Goal: Information Seeking & Learning: Find specific page/section

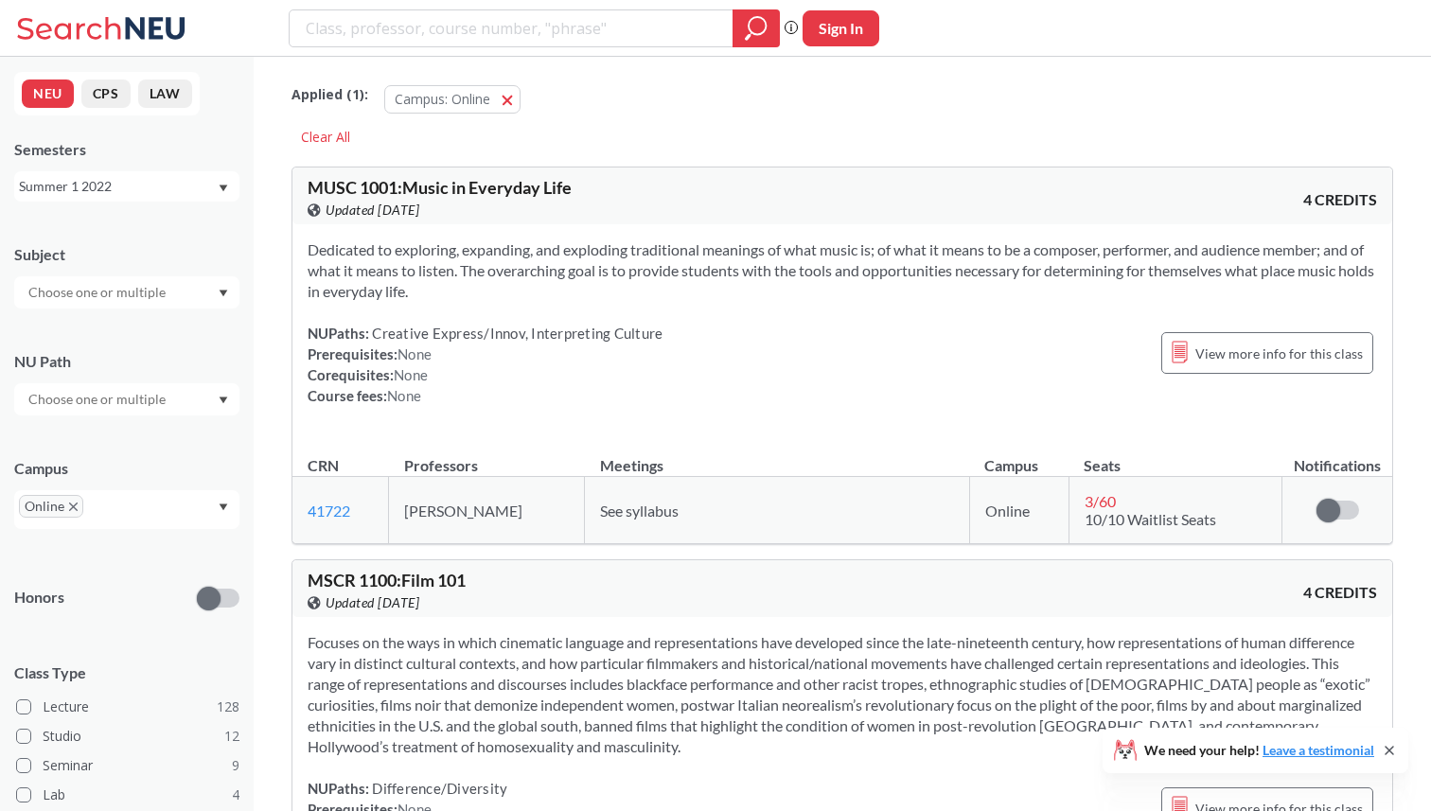
click at [429, 24] on input "search" at bounding box center [511, 28] width 415 height 32
type input "CS 3100"
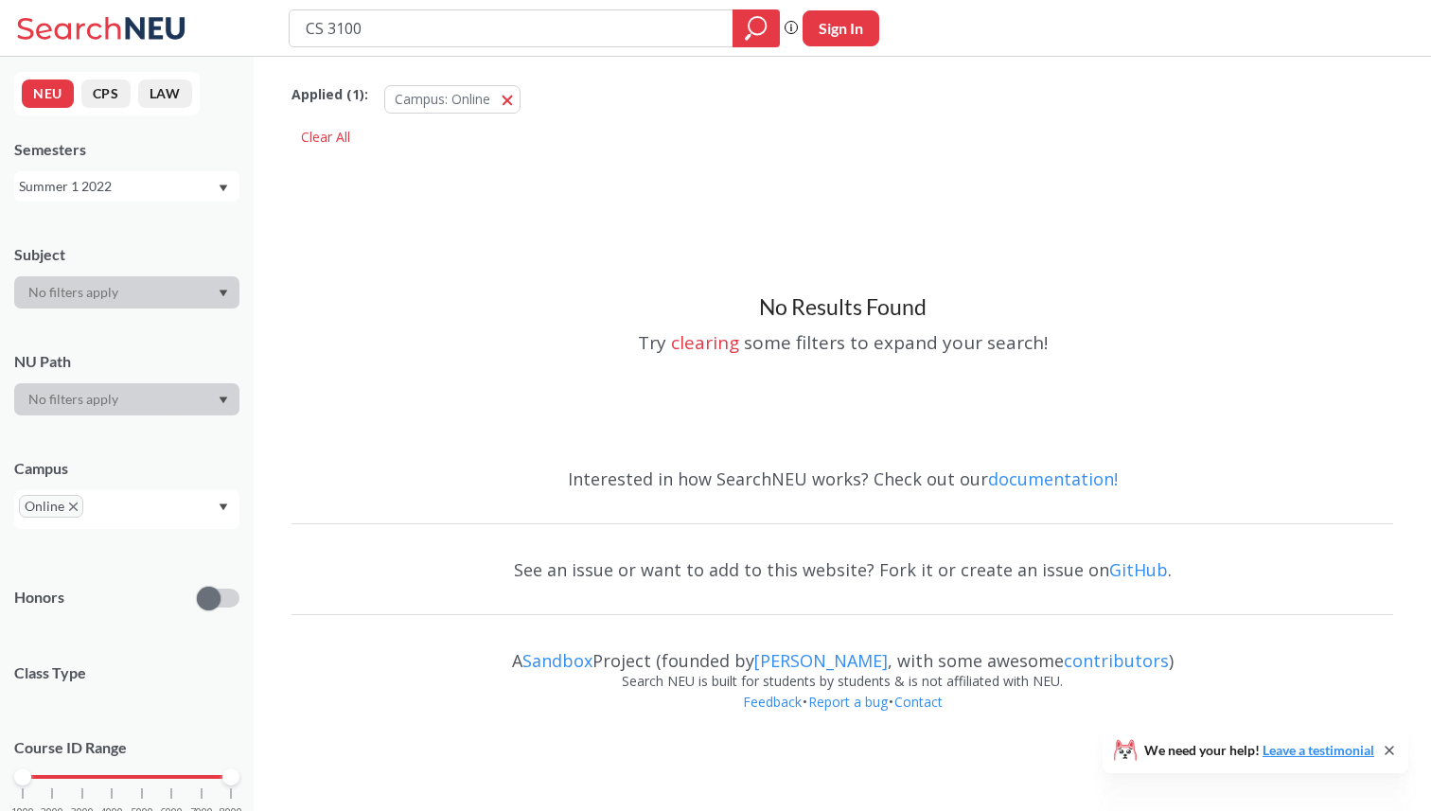
click at [472, 21] on input "CS 3100" at bounding box center [511, 28] width 415 height 32
type input "CS310"
click at [463, 31] on input "CS3100" at bounding box center [511, 28] width 415 height 32
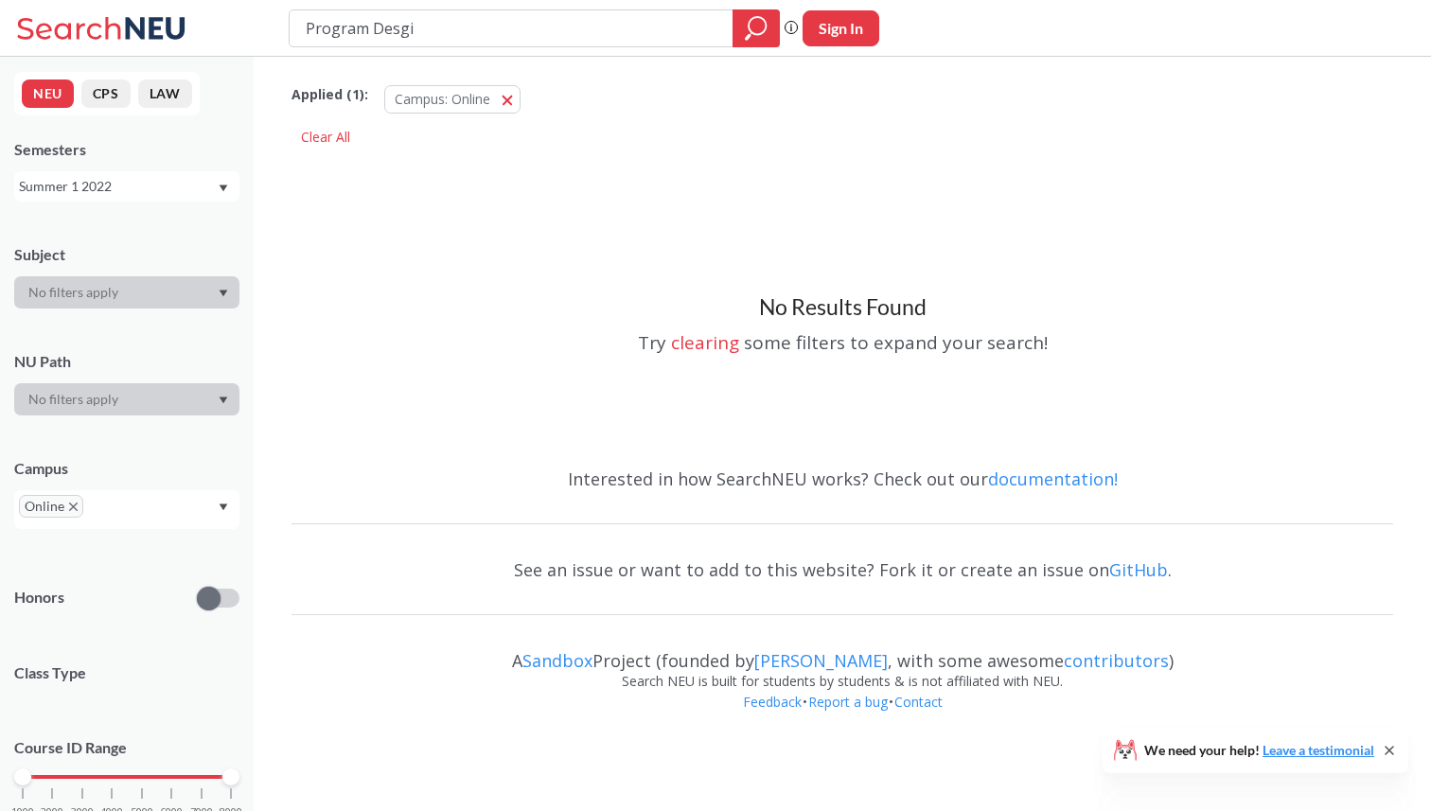
type input "Program Desgin"
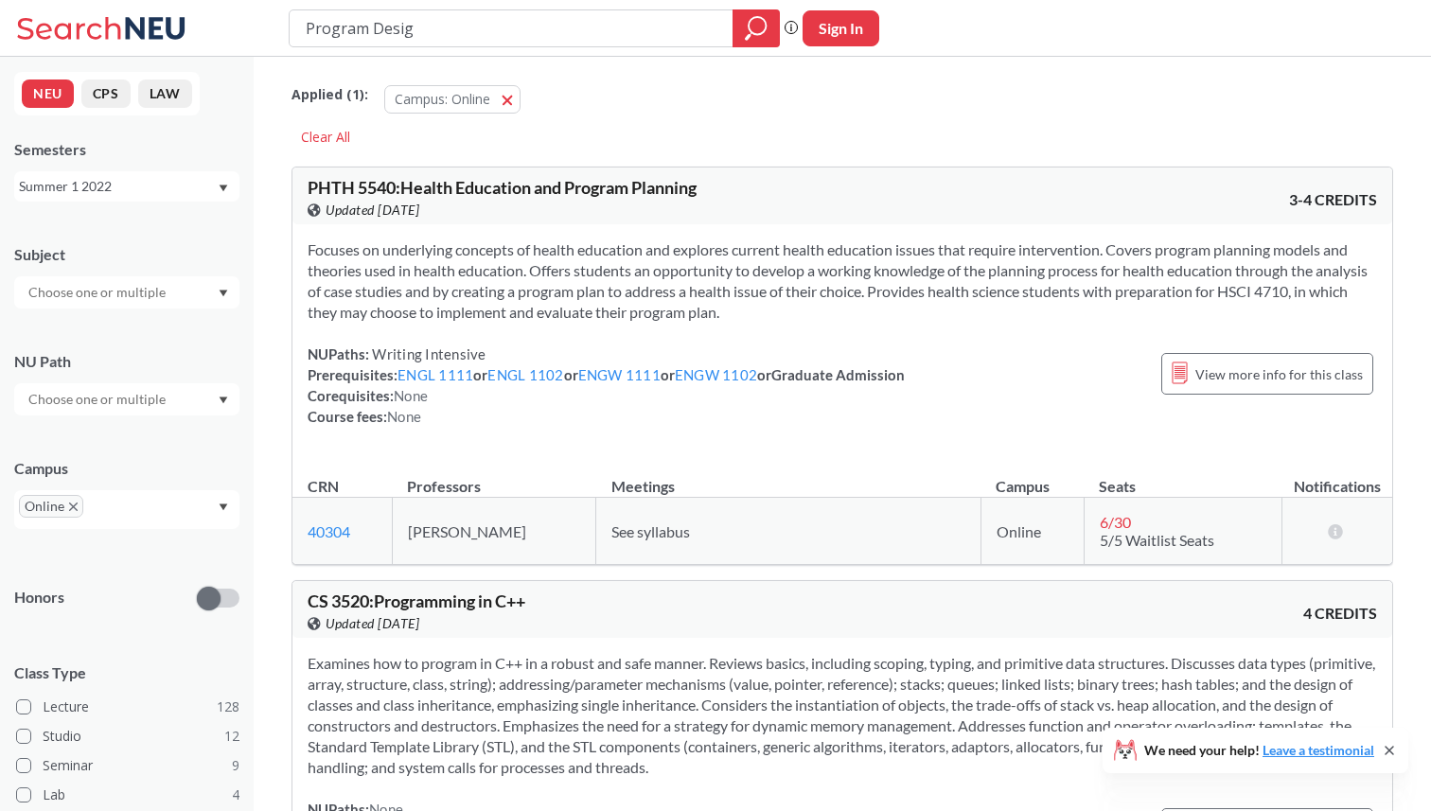
type input "Program Design"
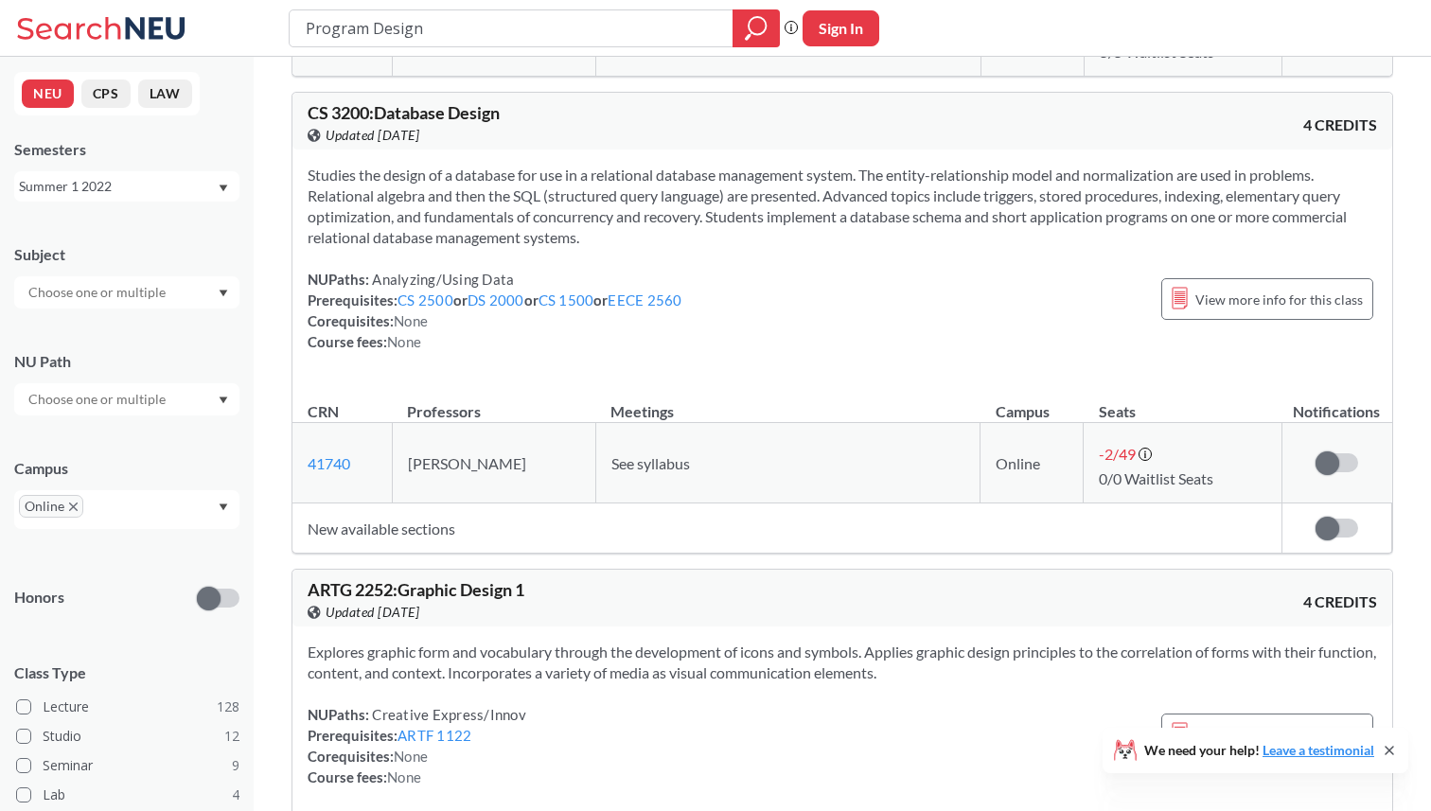
scroll to position [487, 0]
type input "Program Design and Implementati"
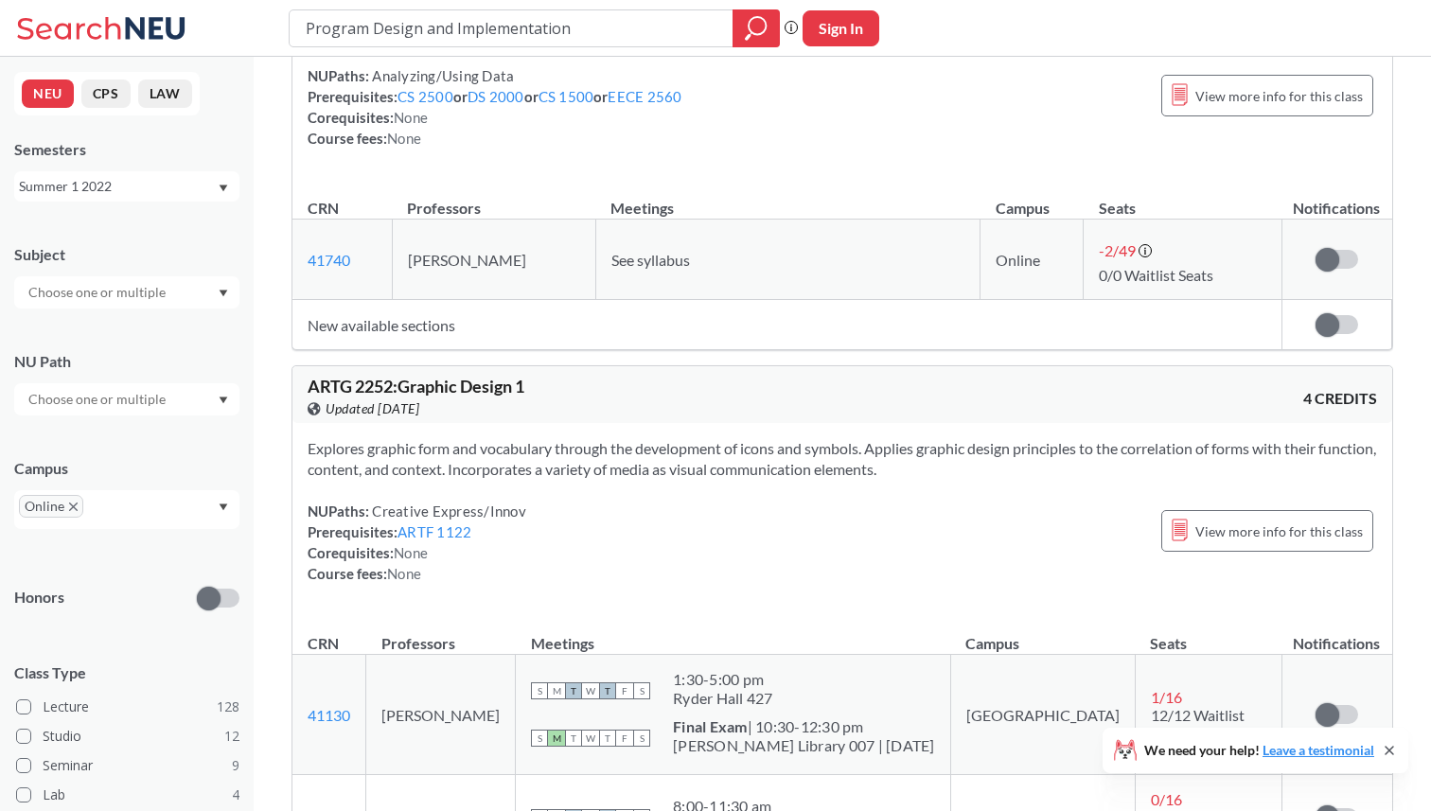
scroll to position [1651, 0]
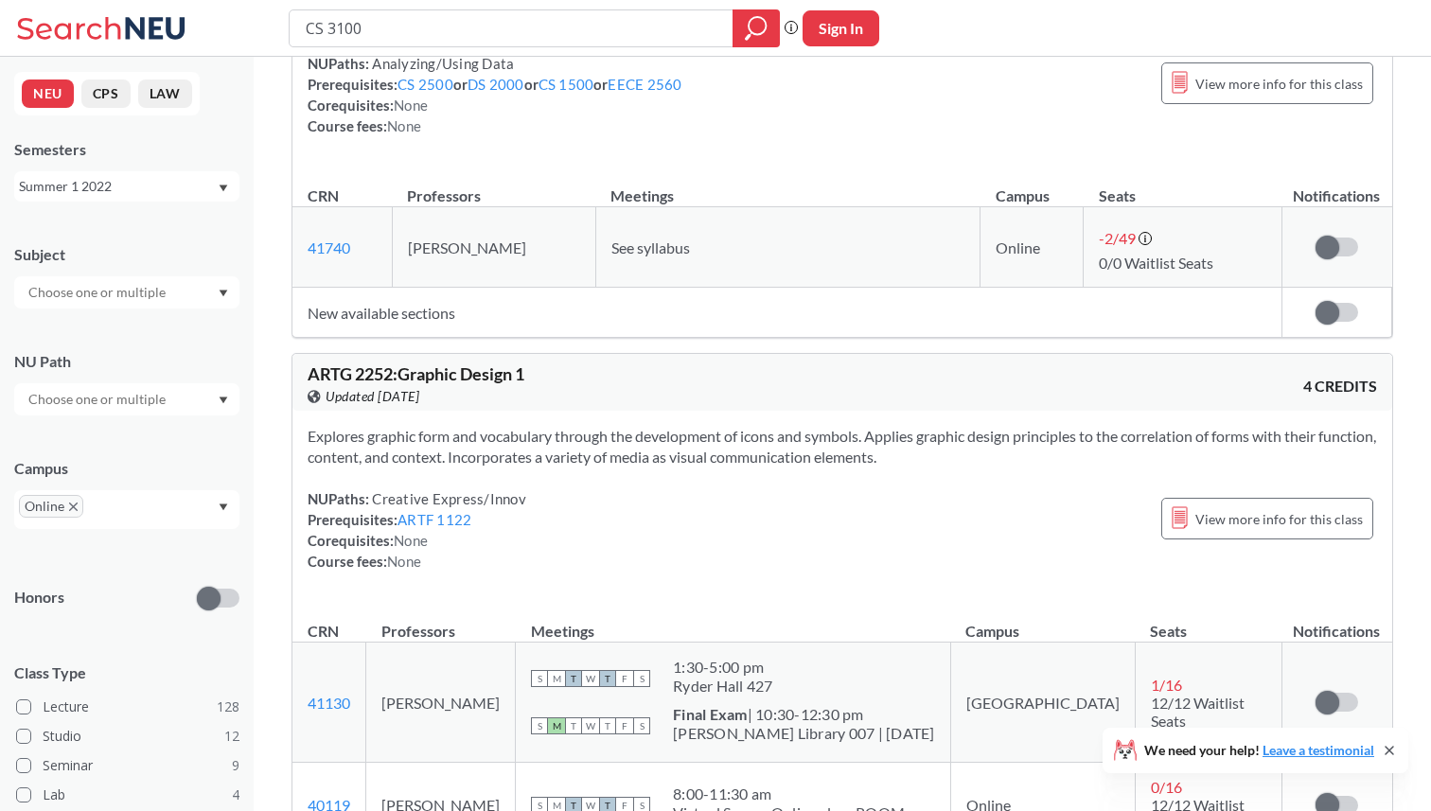
type input "CS 3100"
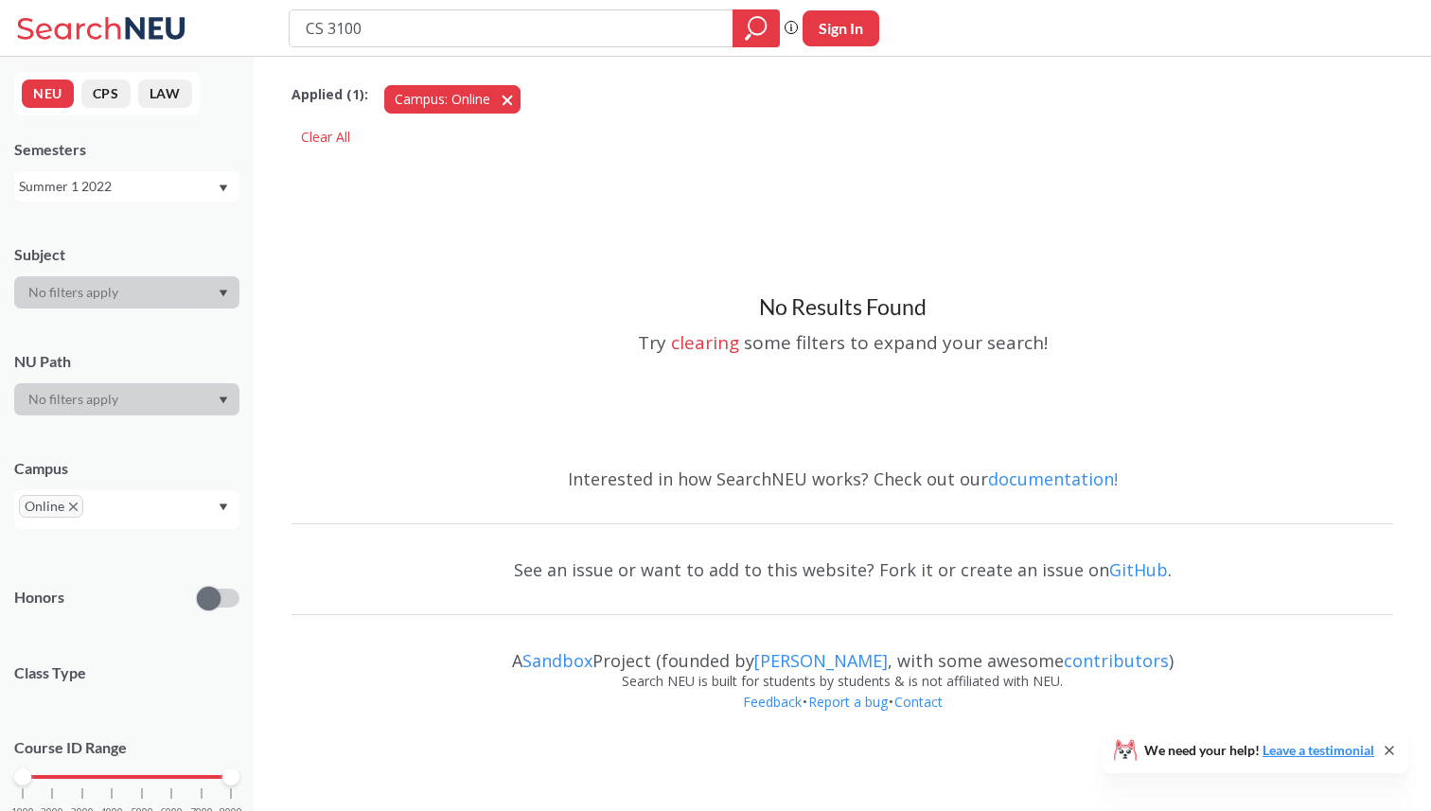
click at [512, 95] on button "Campus: Online Online" at bounding box center [452, 99] width 136 height 28
